Goal: Use online tool/utility: Utilize a website feature to perform a specific function

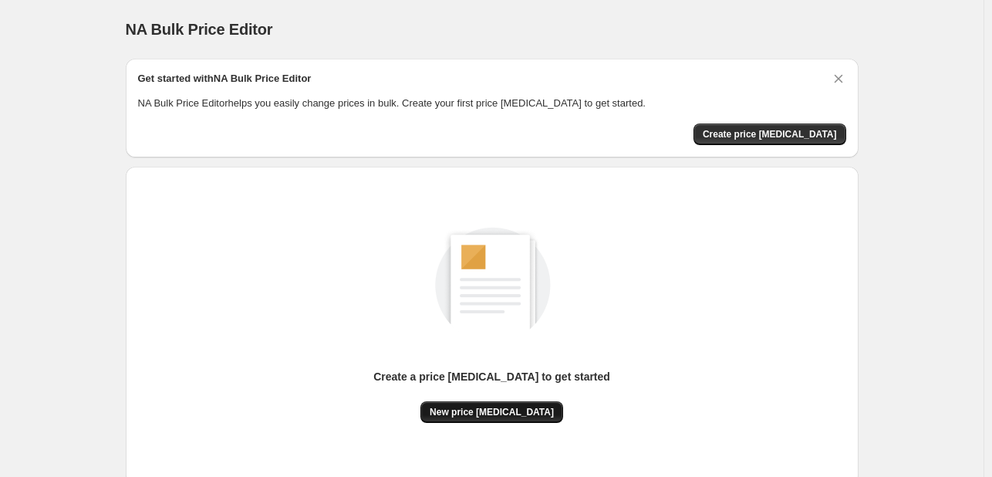
click at [483, 417] on span "New price [MEDICAL_DATA]" at bounding box center [492, 412] width 124 height 12
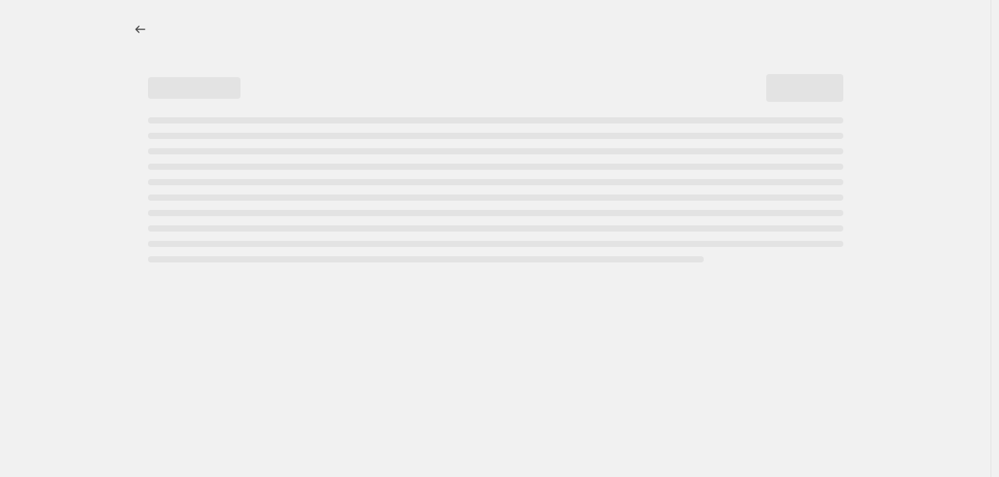
select select "percentage"
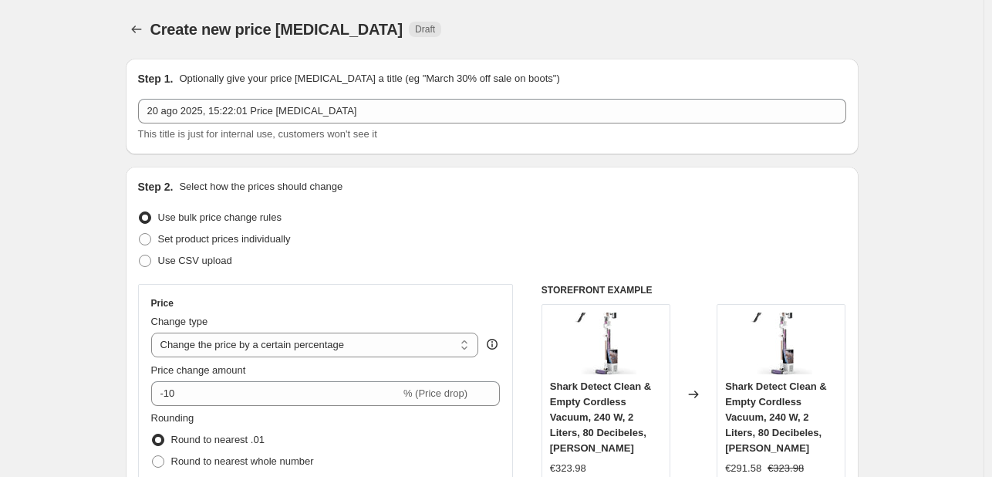
scroll to position [154, 0]
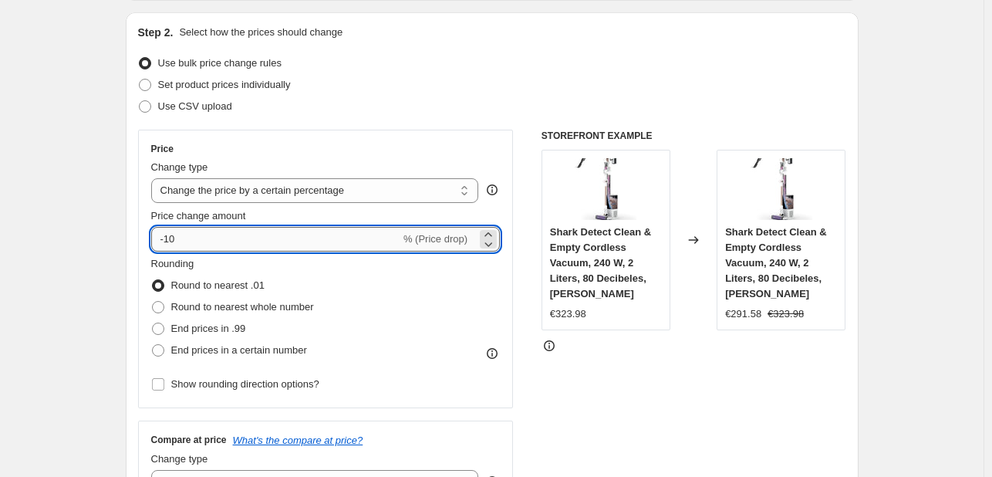
click at [278, 248] on input "-10" at bounding box center [275, 239] width 249 height 25
type input "-1"
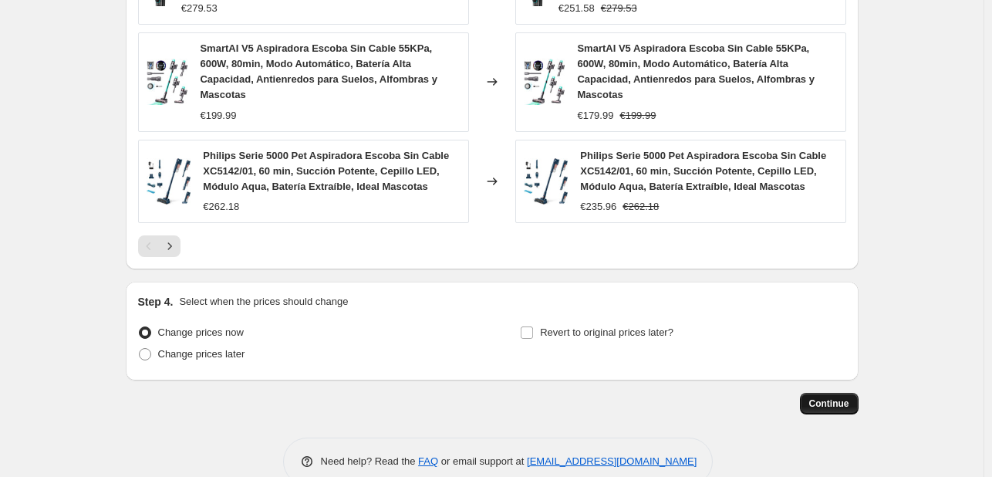
type input "-33"
click at [838, 397] on span "Continue" at bounding box center [829, 403] width 40 height 12
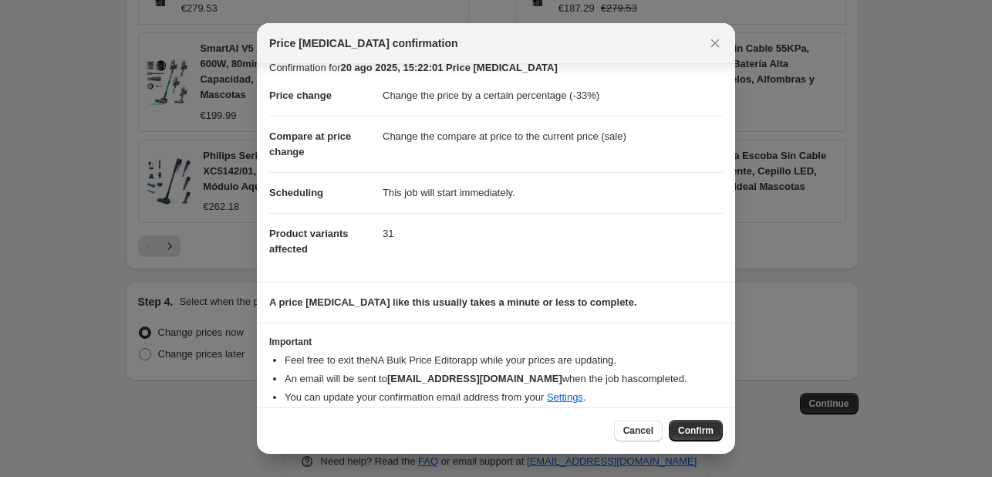
scroll to position [29, 0]
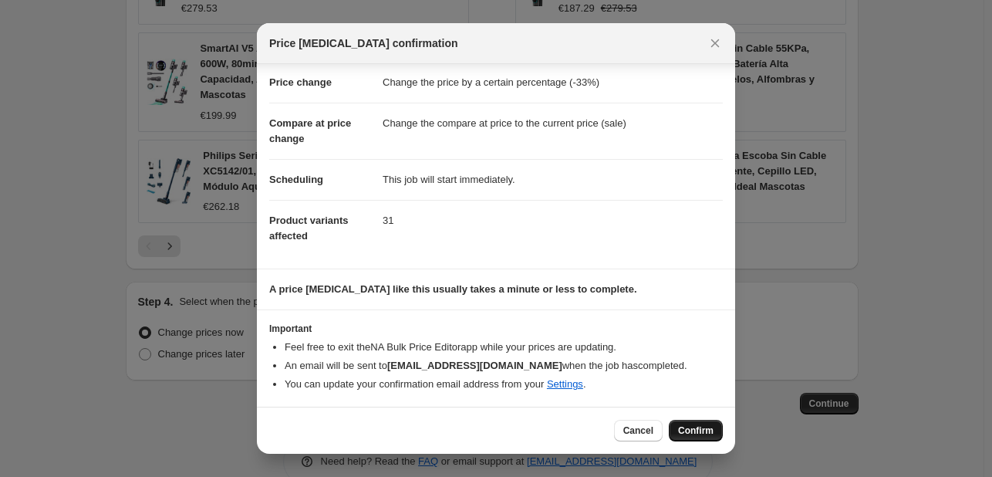
click at [700, 433] on span "Confirm" at bounding box center [695, 430] width 35 height 12
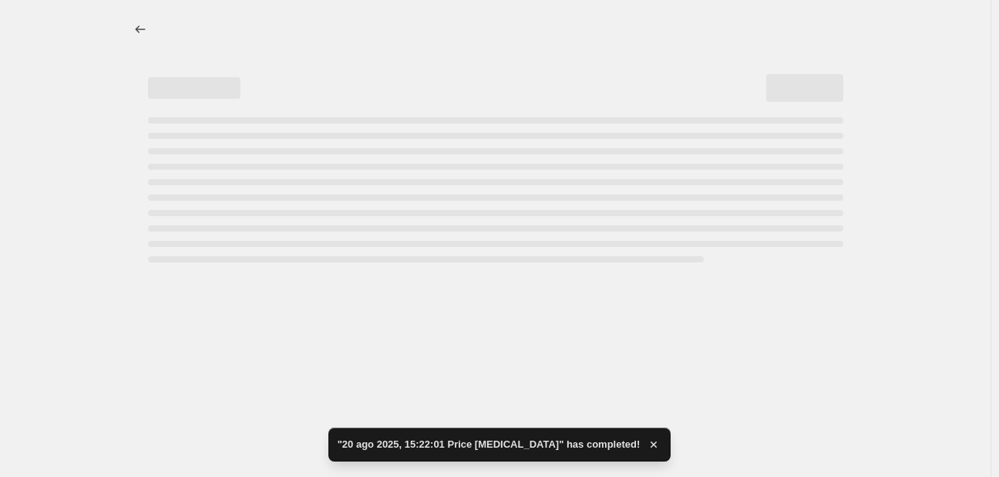
select select "percentage"
